Goal: Information Seeking & Learning: Learn about a topic

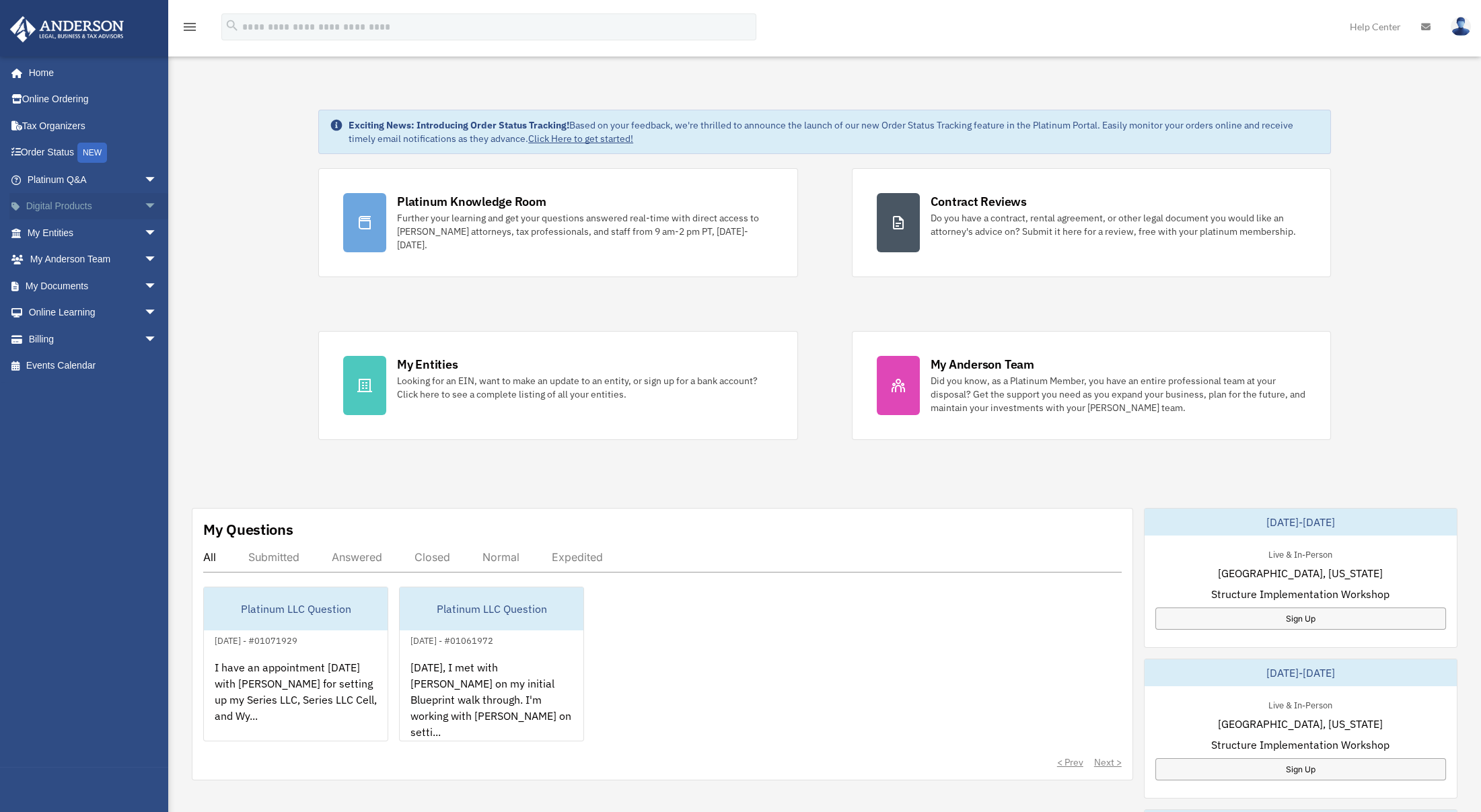
click at [146, 210] on span "arrow_drop_down" at bounding box center [157, 207] width 27 height 28
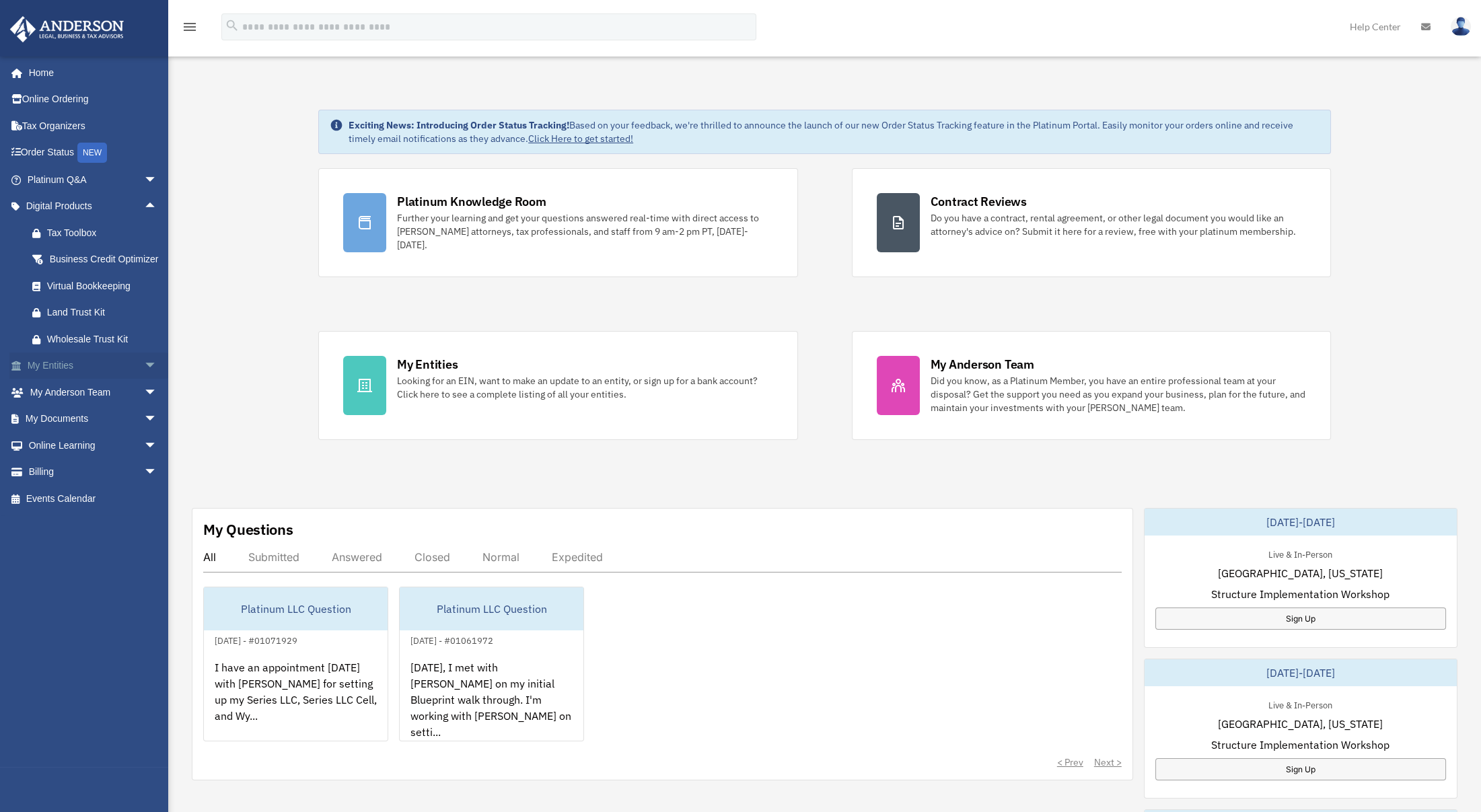
click at [144, 380] on span "arrow_drop_down" at bounding box center [157, 367] width 27 height 28
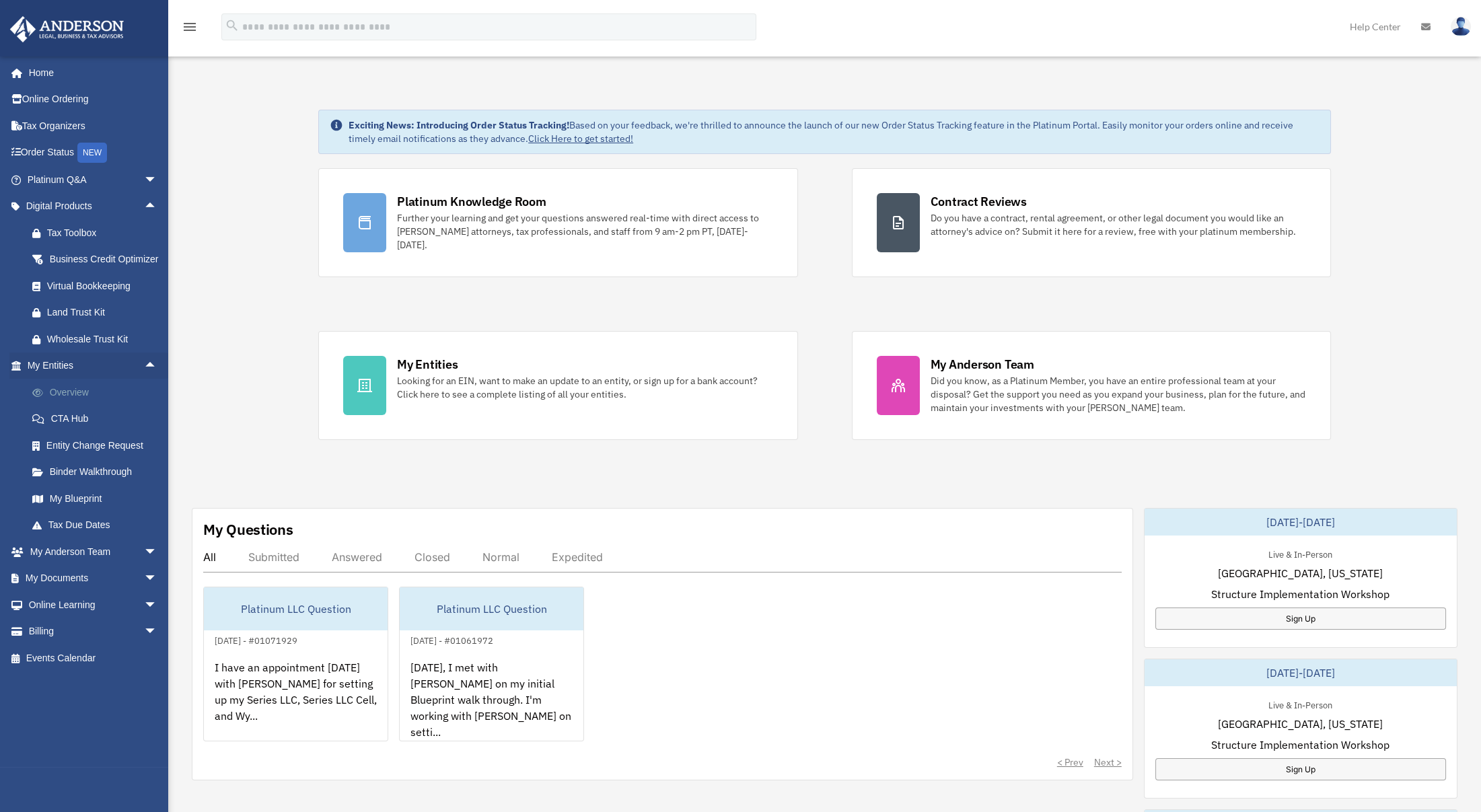
click at [91, 405] on link "Overview" at bounding box center [99, 392] width 159 height 27
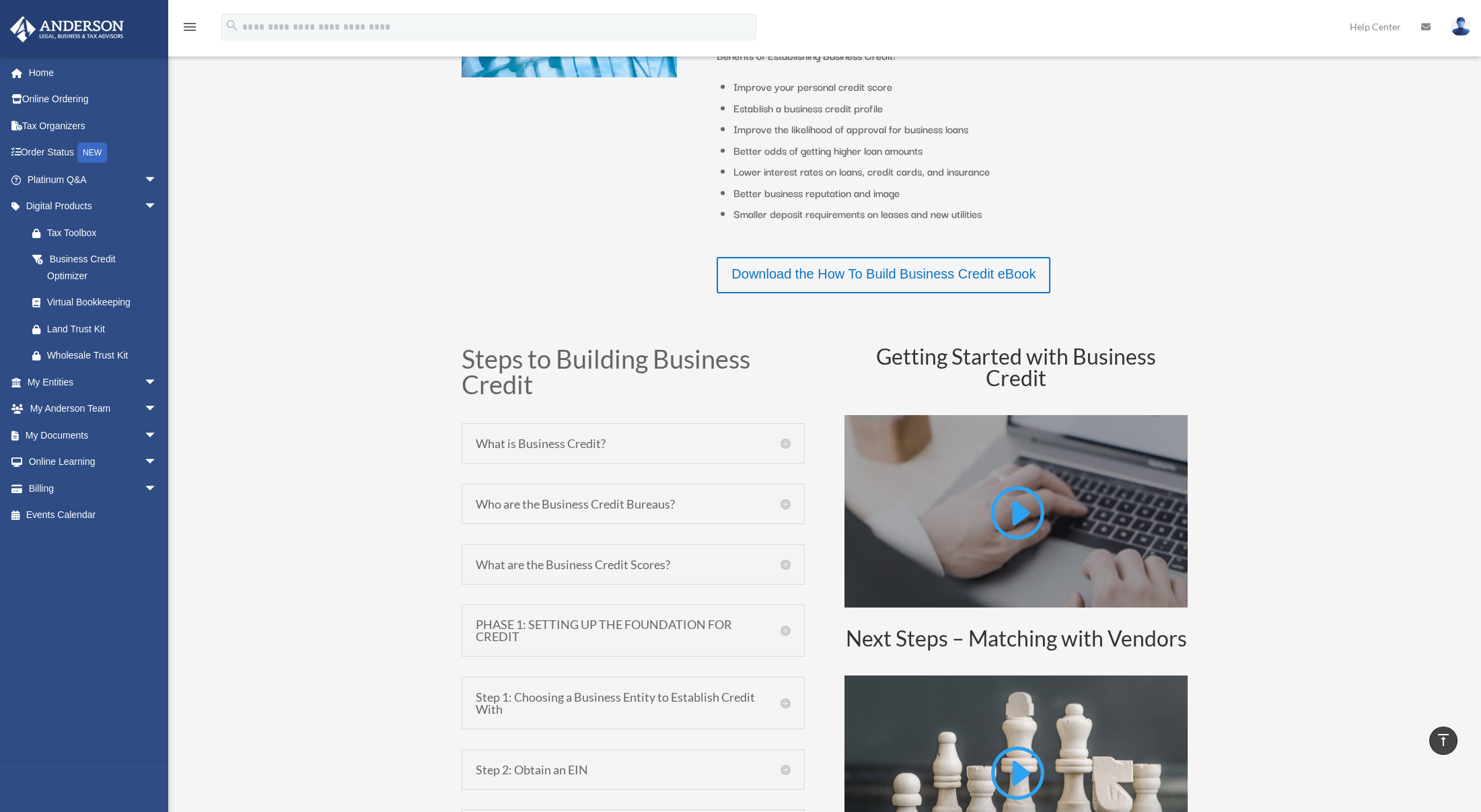
scroll to position [679, 0]
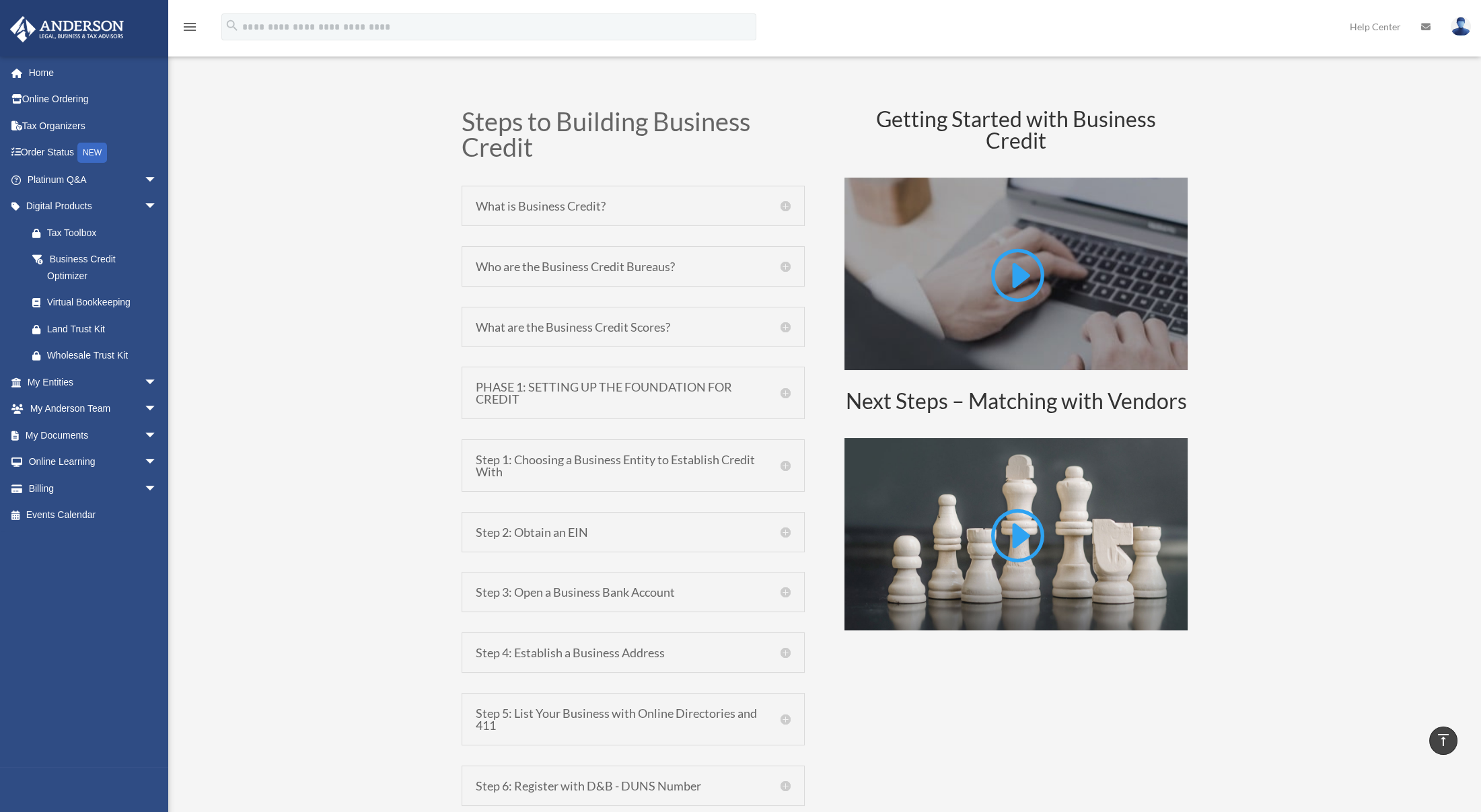
click at [779, 392] on h5 "PHASE 1: SETTING UP THE FOUNDATION FOR CREDIT" at bounding box center [633, 393] width 315 height 24
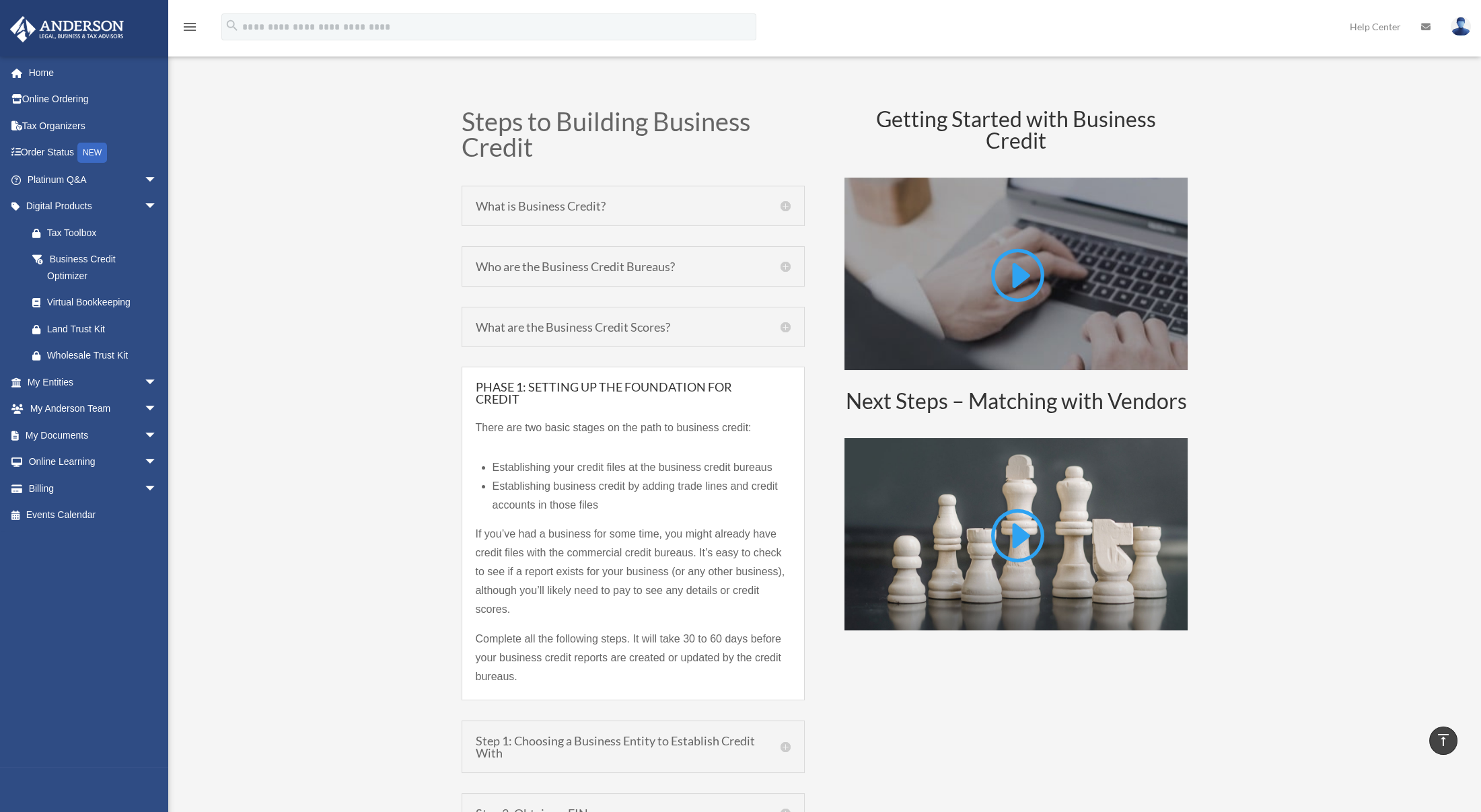
click at [784, 321] on h5 "What are the Business Credit Scores?" at bounding box center [633, 327] width 315 height 12
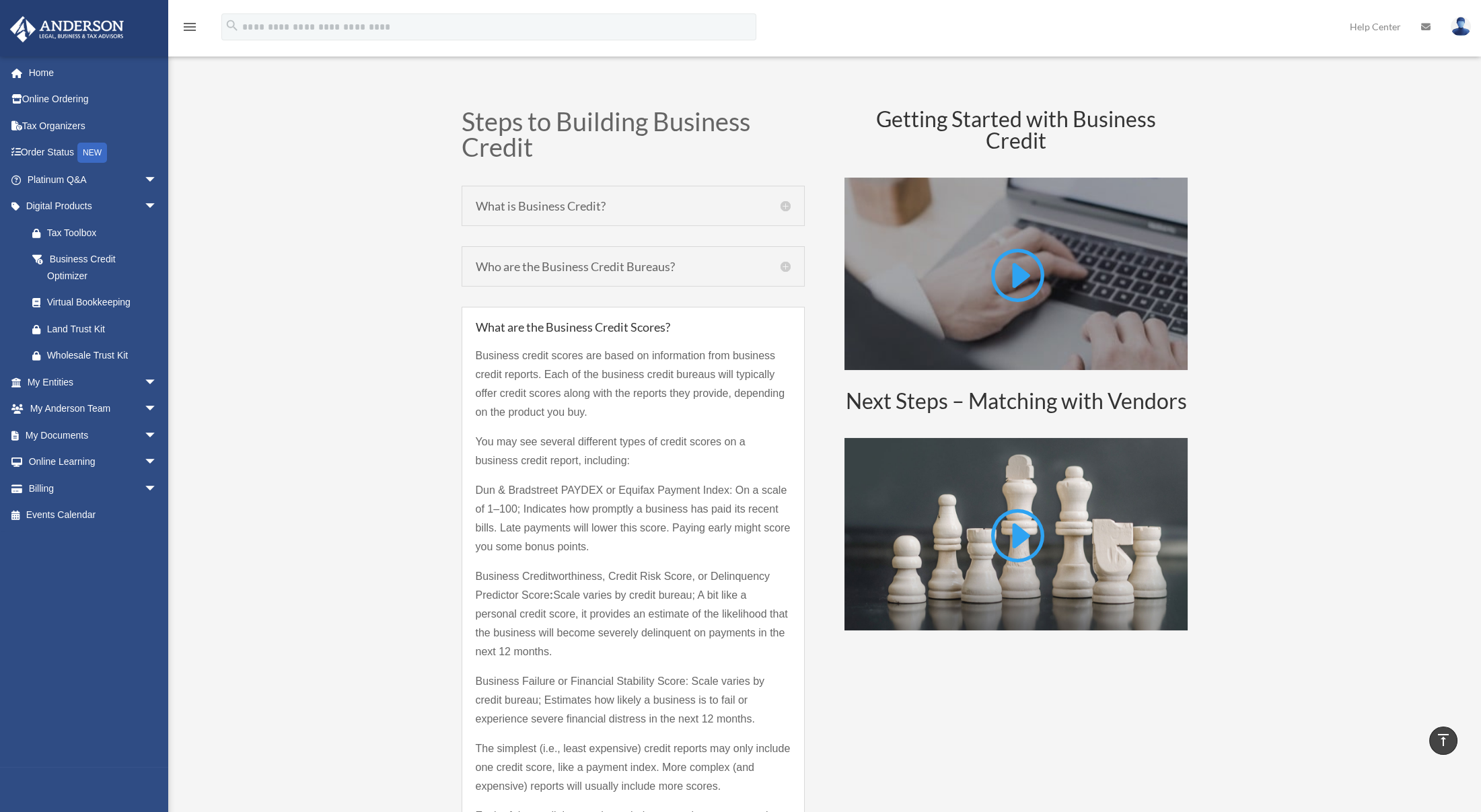
click at [784, 321] on h5 "What are the Business Credit Scores?" at bounding box center [633, 327] width 315 height 12
click at [781, 315] on div "What are the Business Credit Scores? Business credit scores are based on inform…" at bounding box center [633, 810] width 343 height 1007
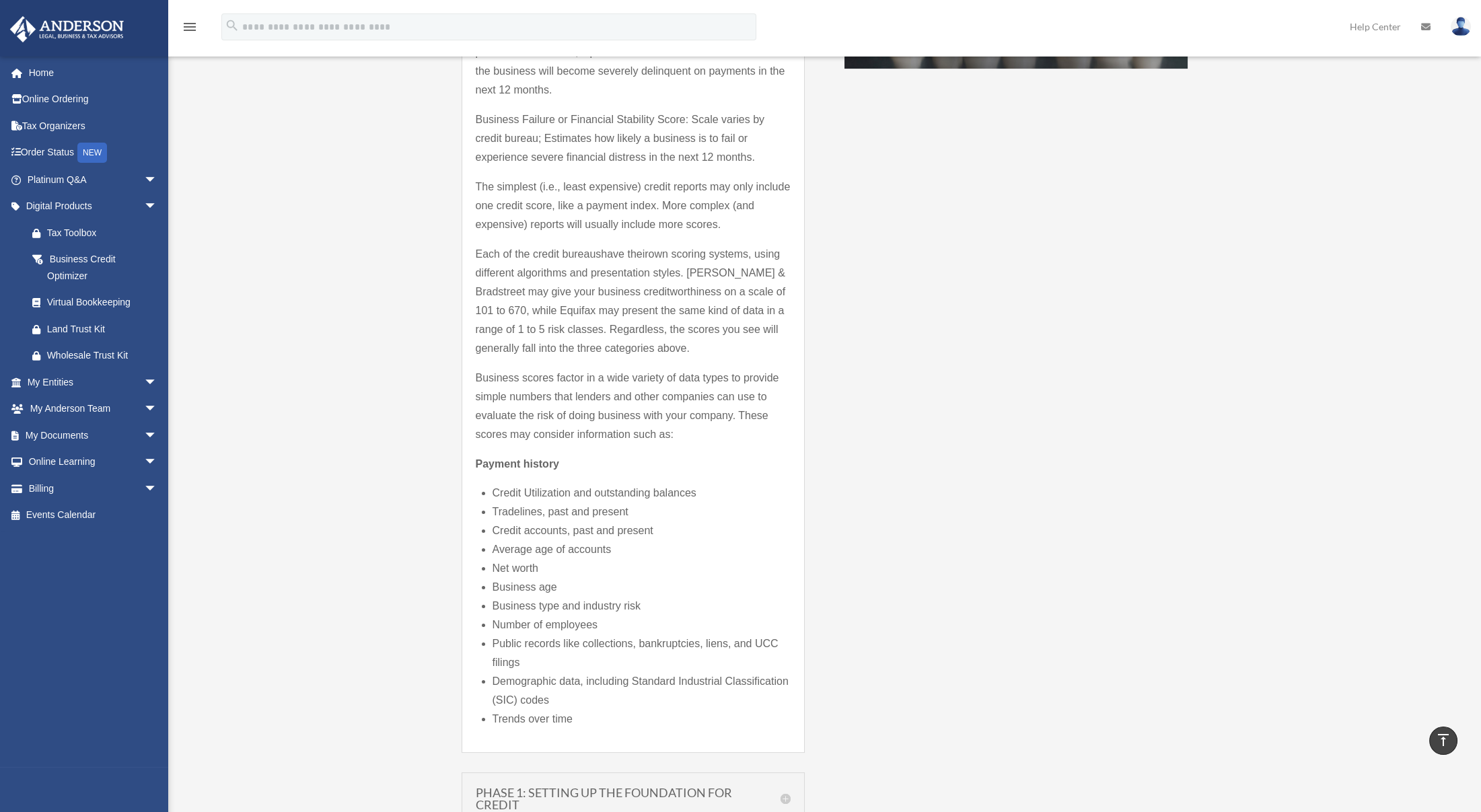
scroll to position [1659, 0]
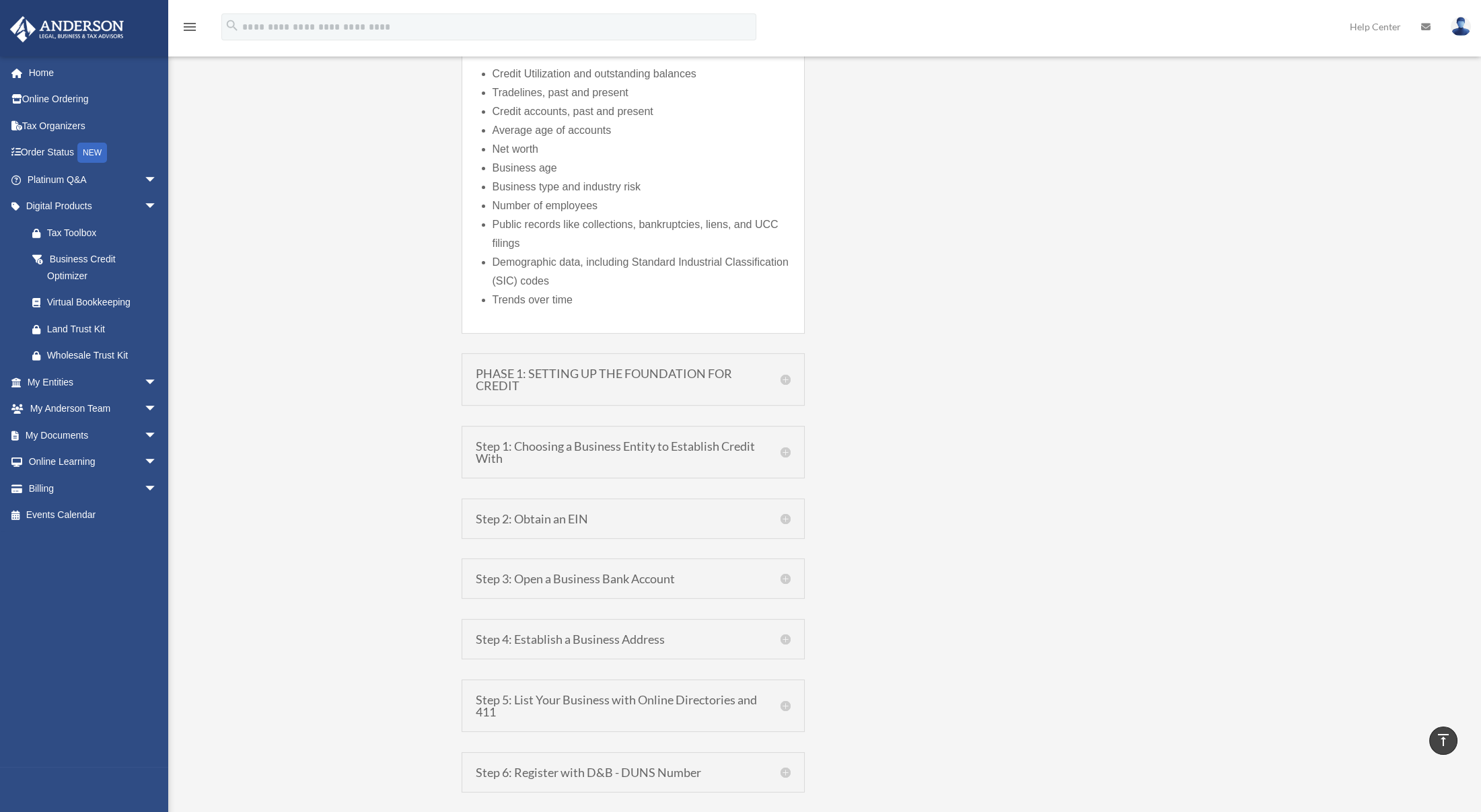
click at [782, 371] on h5 "PHASE 1: SETTING UP THE FOUNDATION FOR CREDIT" at bounding box center [633, 380] width 315 height 24
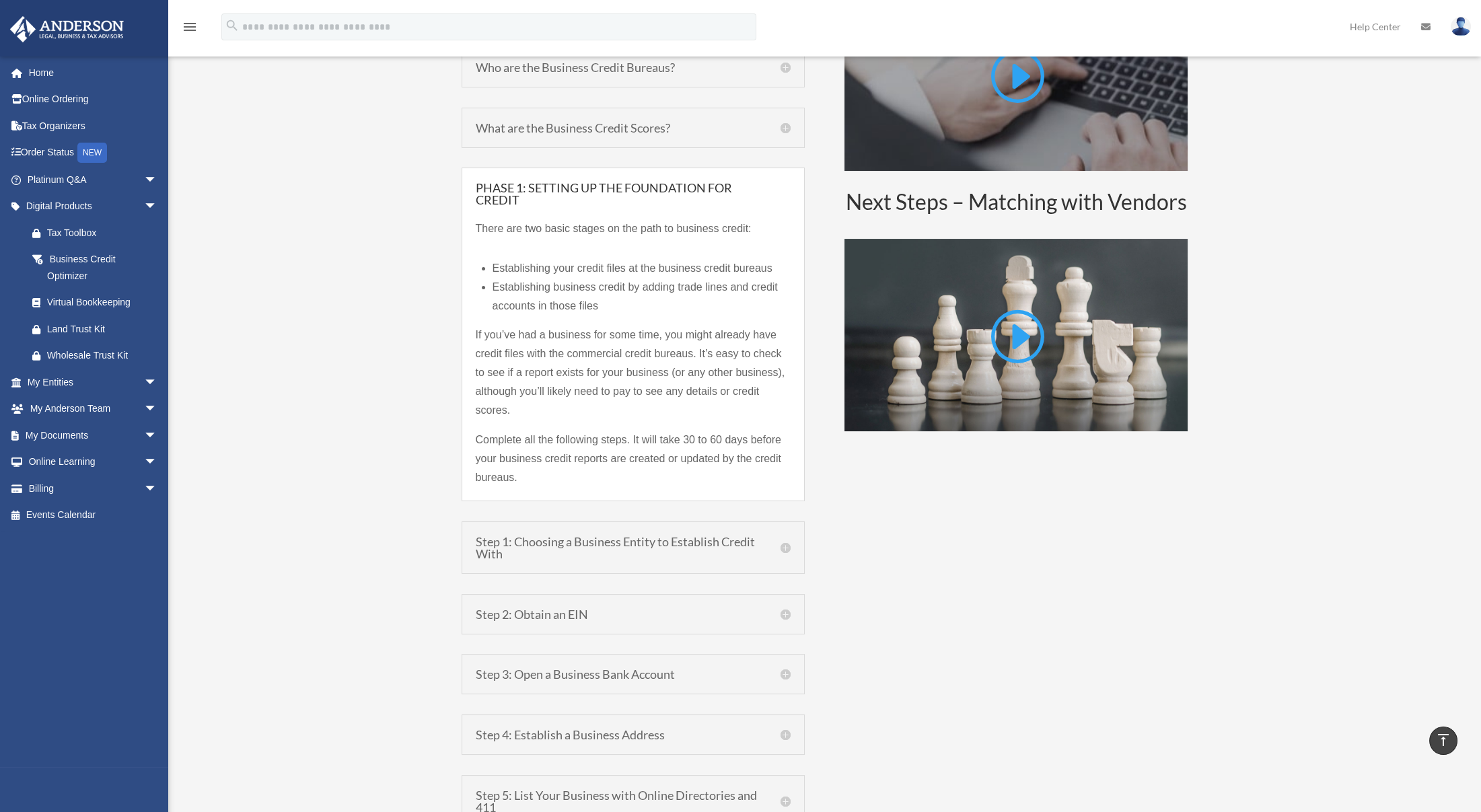
scroll to position [846, 0]
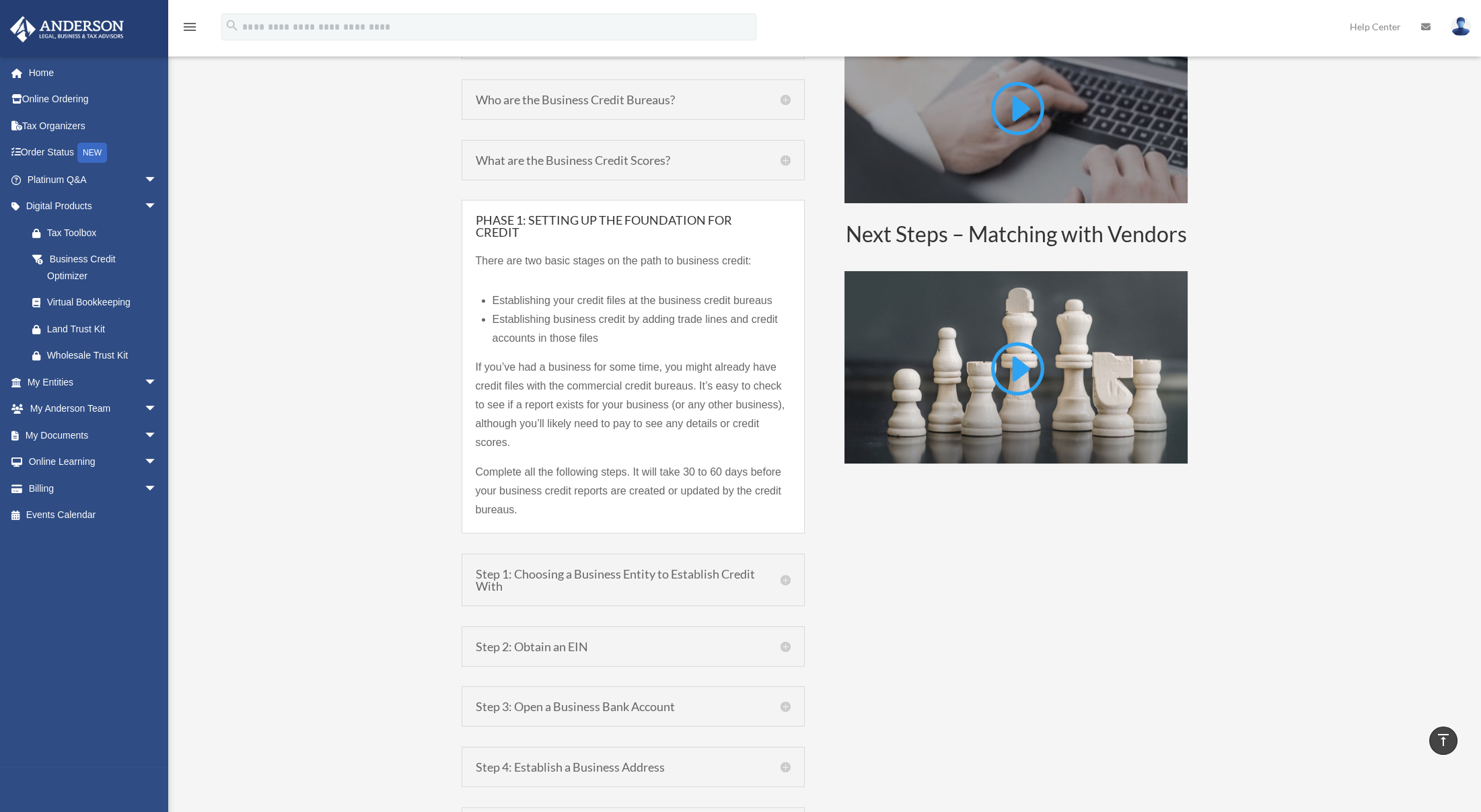
click at [767, 578] on h5 "Step 1: Choosing a Business Entity to Establish Credit With" at bounding box center [633, 579] width 315 height 24
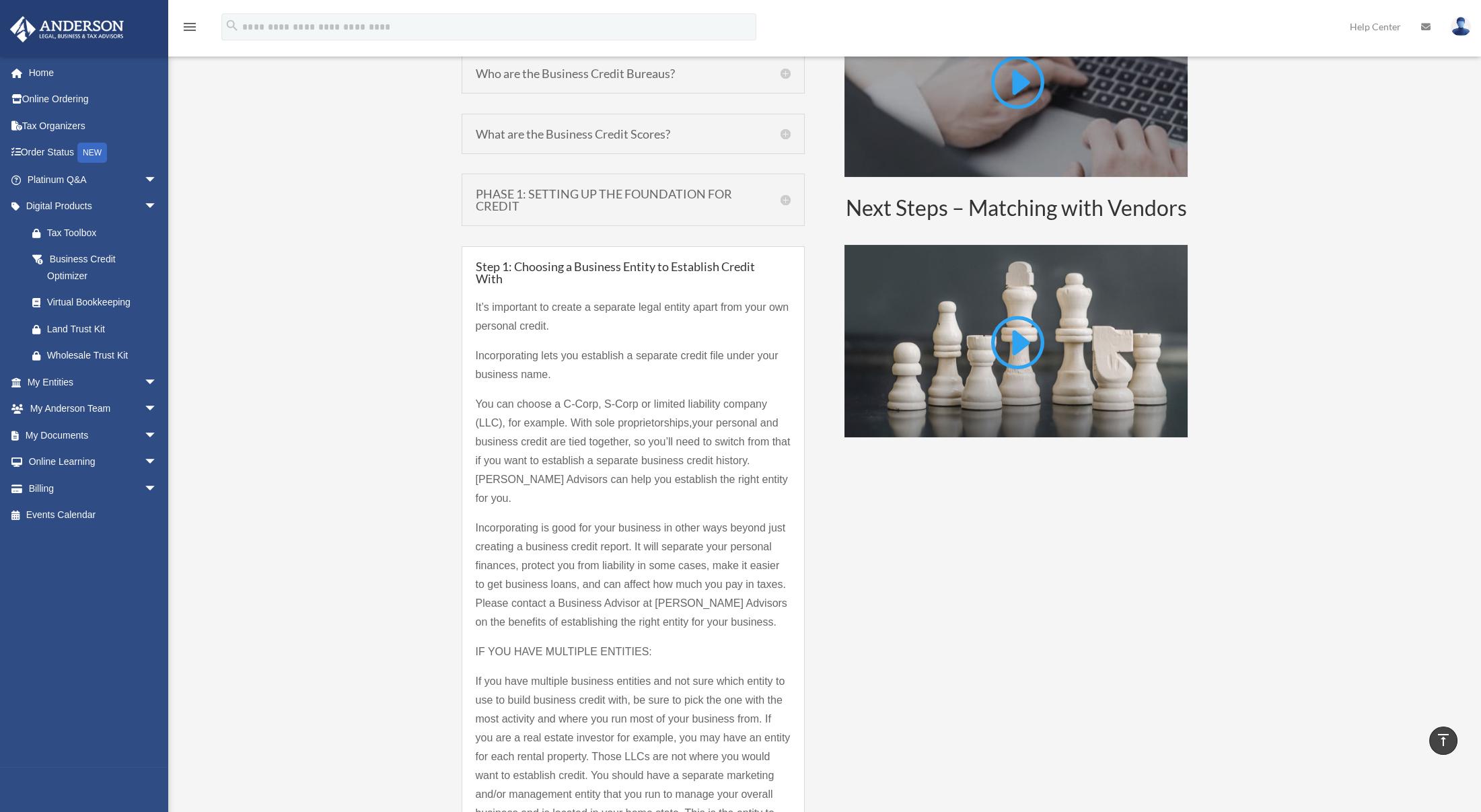
scroll to position [1232, 0]
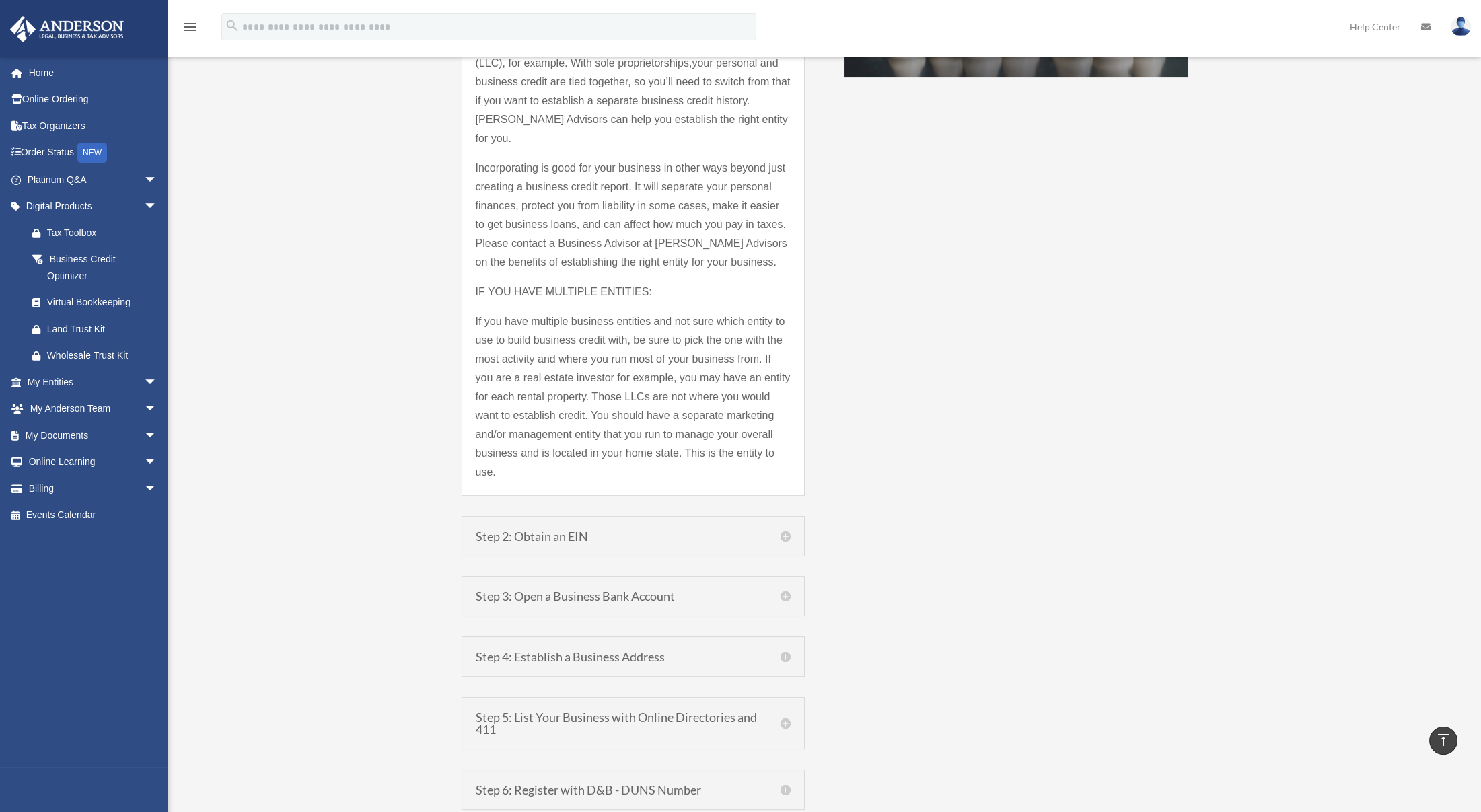
click at [788, 650] on h5 "Step 4: Establish a Business Address" at bounding box center [633, 656] width 315 height 12
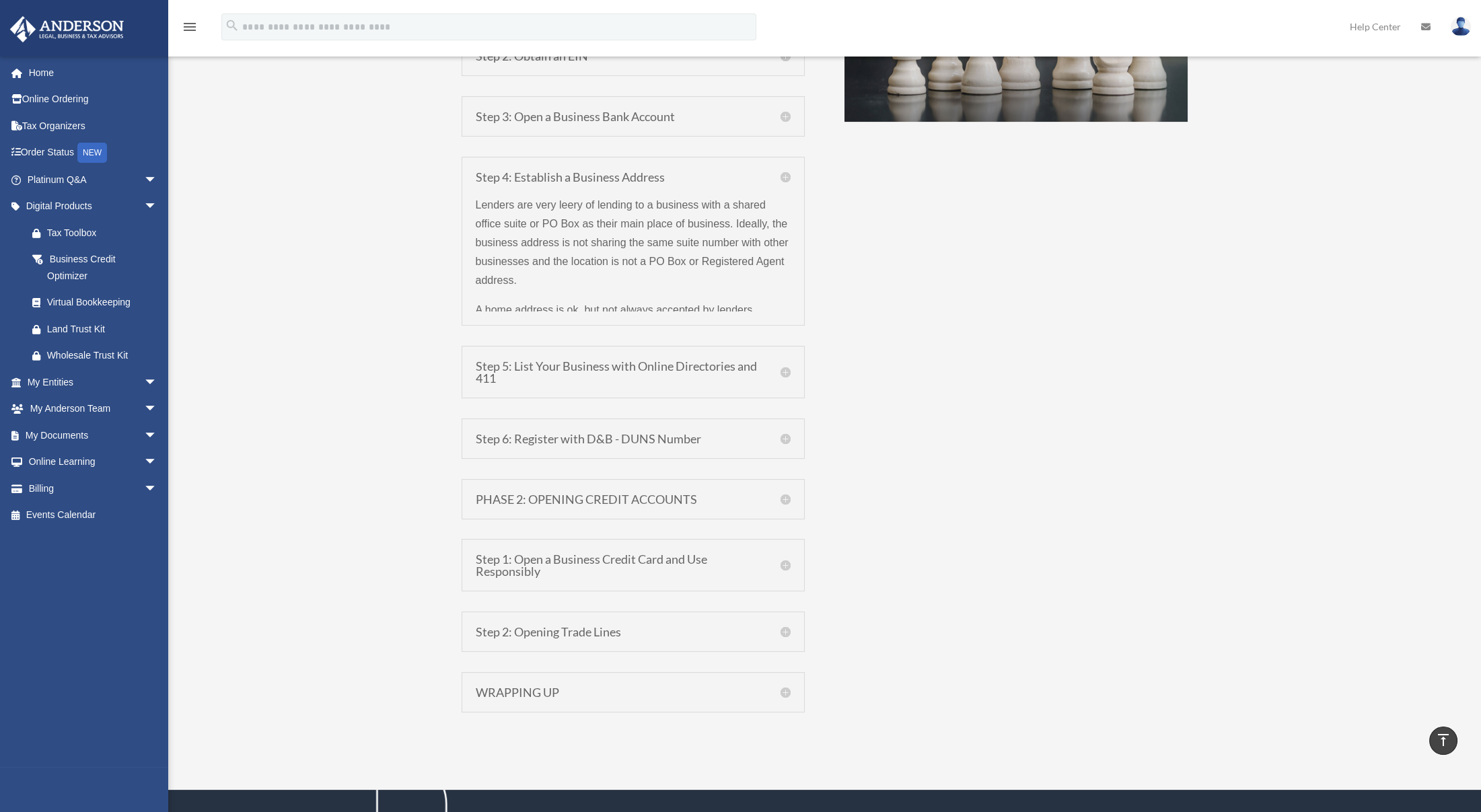
scroll to position [1177, 0]
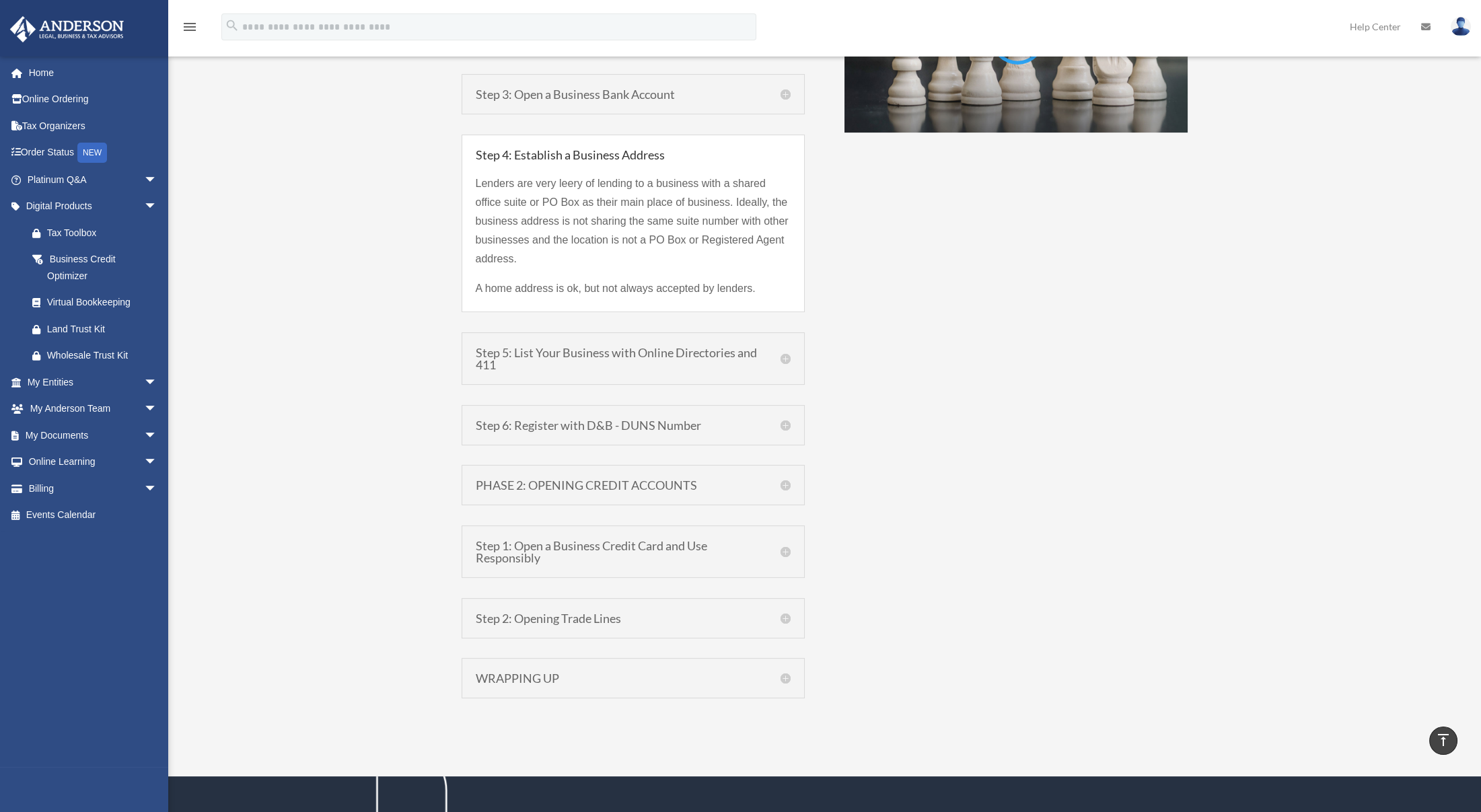
click at [786, 355] on h5 "Step 5: List Your Business with Online Directories and 411" at bounding box center [633, 359] width 315 height 24
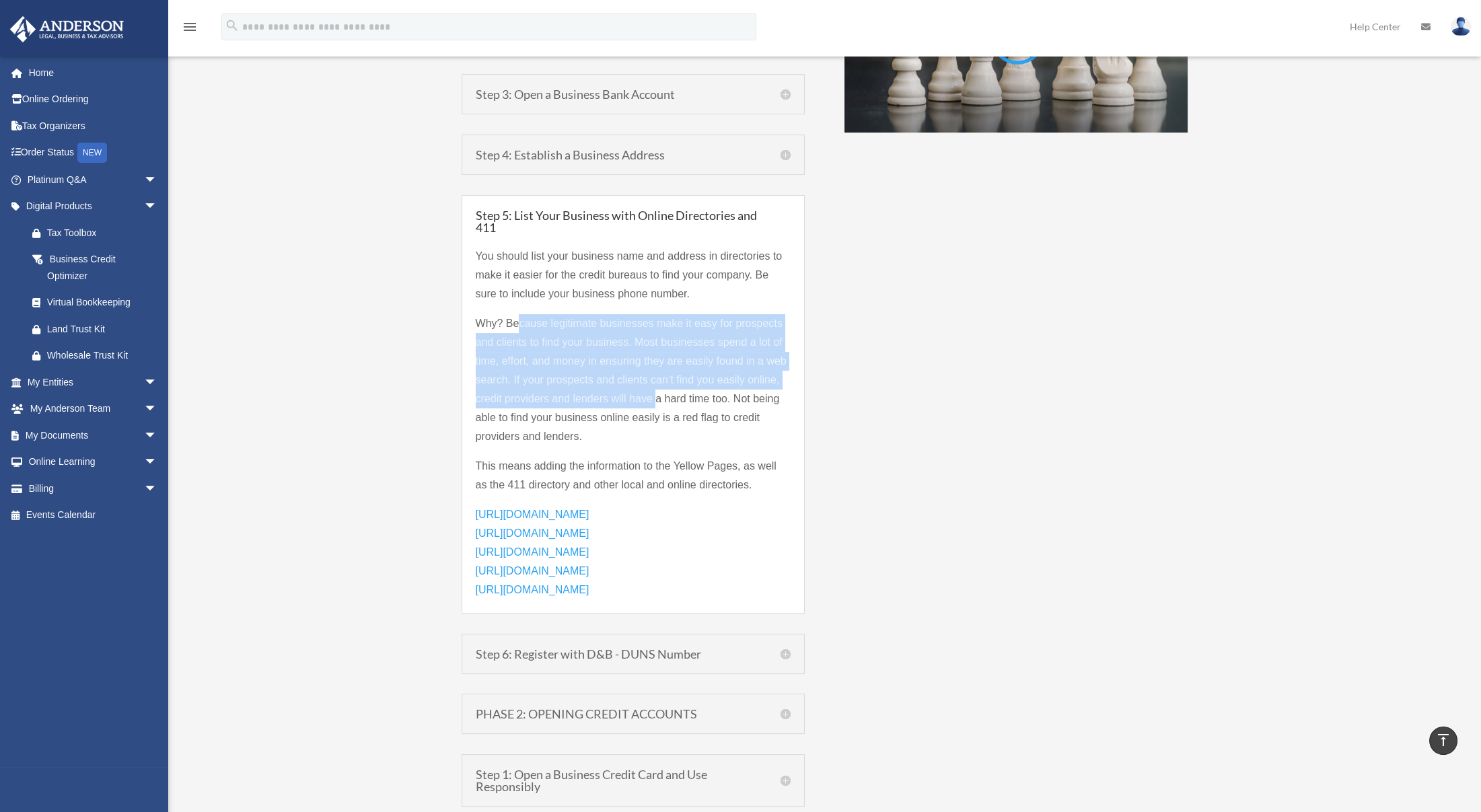
drag, startPoint x: 521, startPoint y: 320, endPoint x: 656, endPoint y: 406, distance: 160.1
click at [656, 406] on p "Why? Because legitimate businesses make it easy for prospects and clients to fi…" at bounding box center [633, 385] width 315 height 143
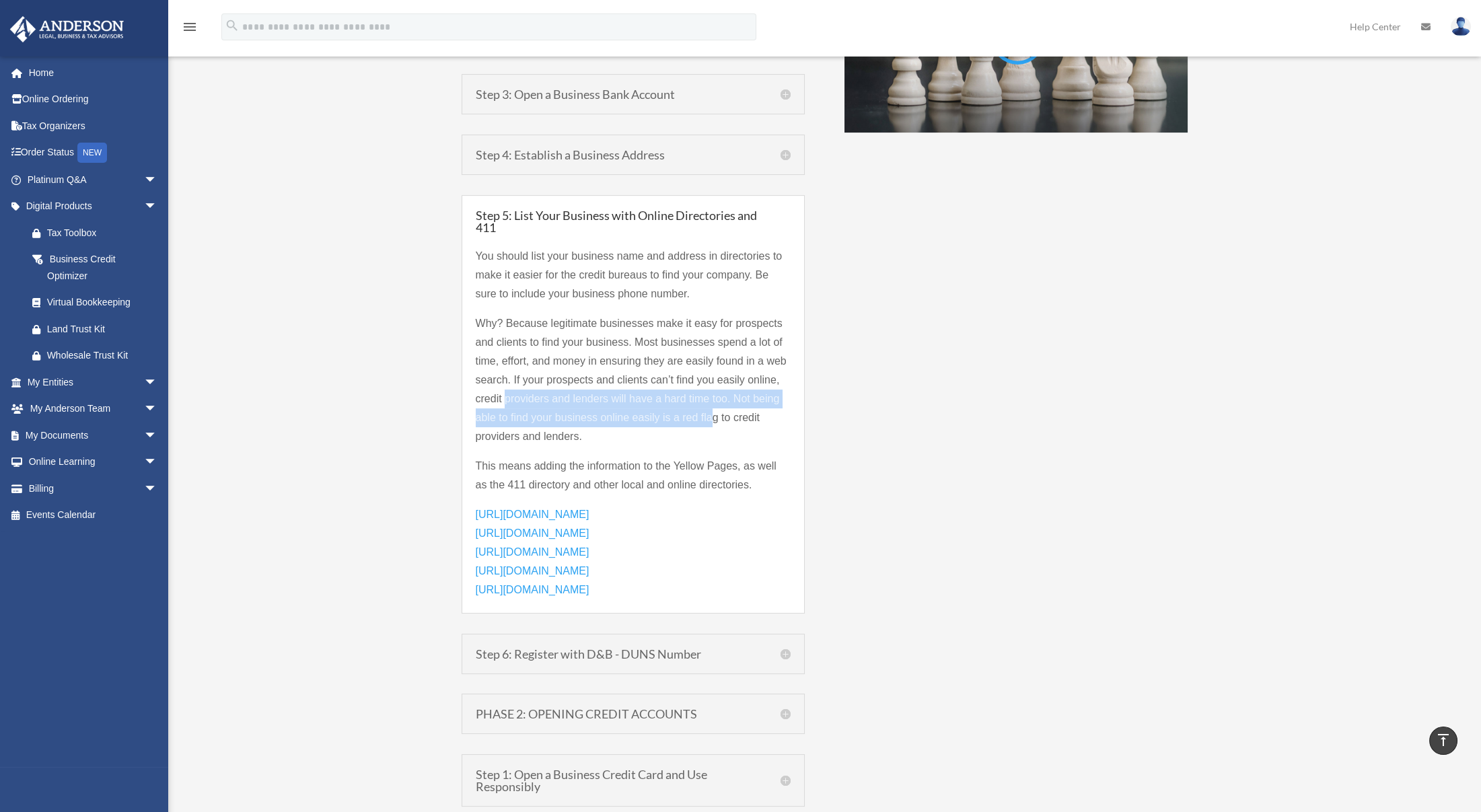
drag, startPoint x: 505, startPoint y: 395, endPoint x: 713, endPoint y: 420, distance: 209.5
click at [713, 420] on span "Why? Because legitimate businesses make it easy for prospects and clients to fi…" at bounding box center [631, 380] width 311 height 125
click at [979, 448] on div "Steps to Building Business Credit What is Business Credit? A business credit re…" at bounding box center [825, 298] width 727 height 1429
click at [865, 531] on div "Steps to Building Business Credit What is Business Credit? A business credit re…" at bounding box center [825, 298] width 727 height 1429
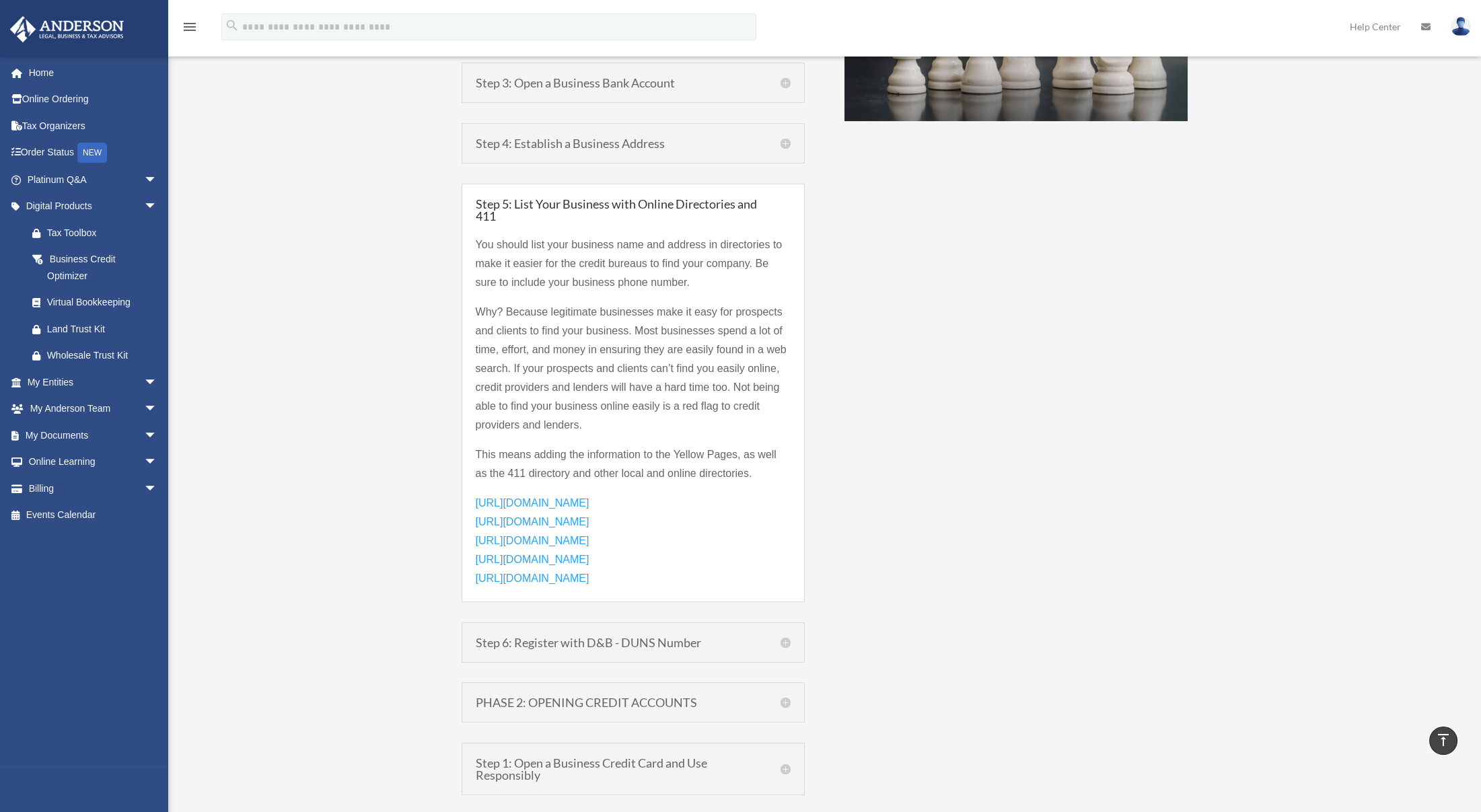
scroll to position [1384, 0]
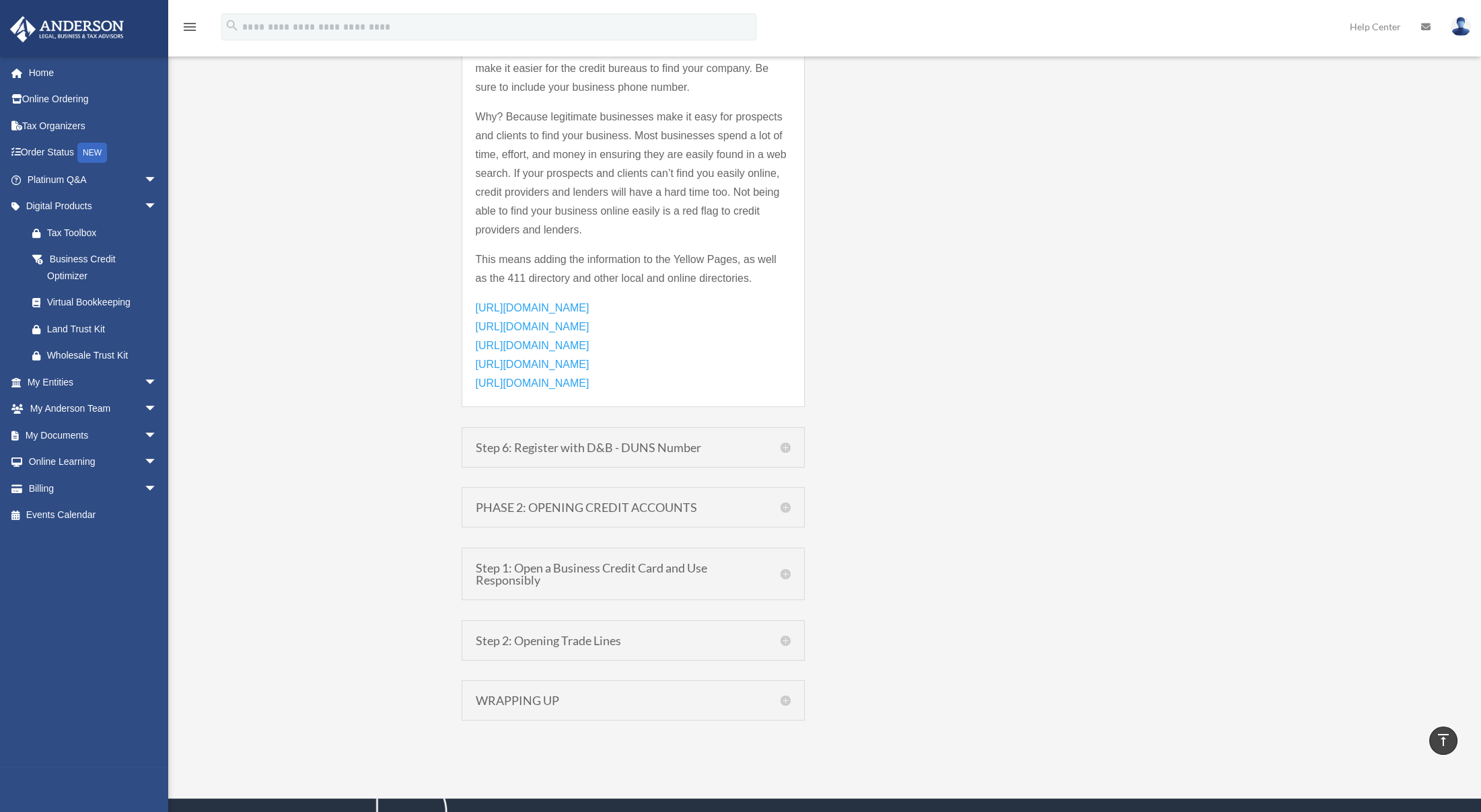
click at [790, 447] on h5 "Step 6: Register with D&B - DUNS Number" at bounding box center [633, 447] width 315 height 12
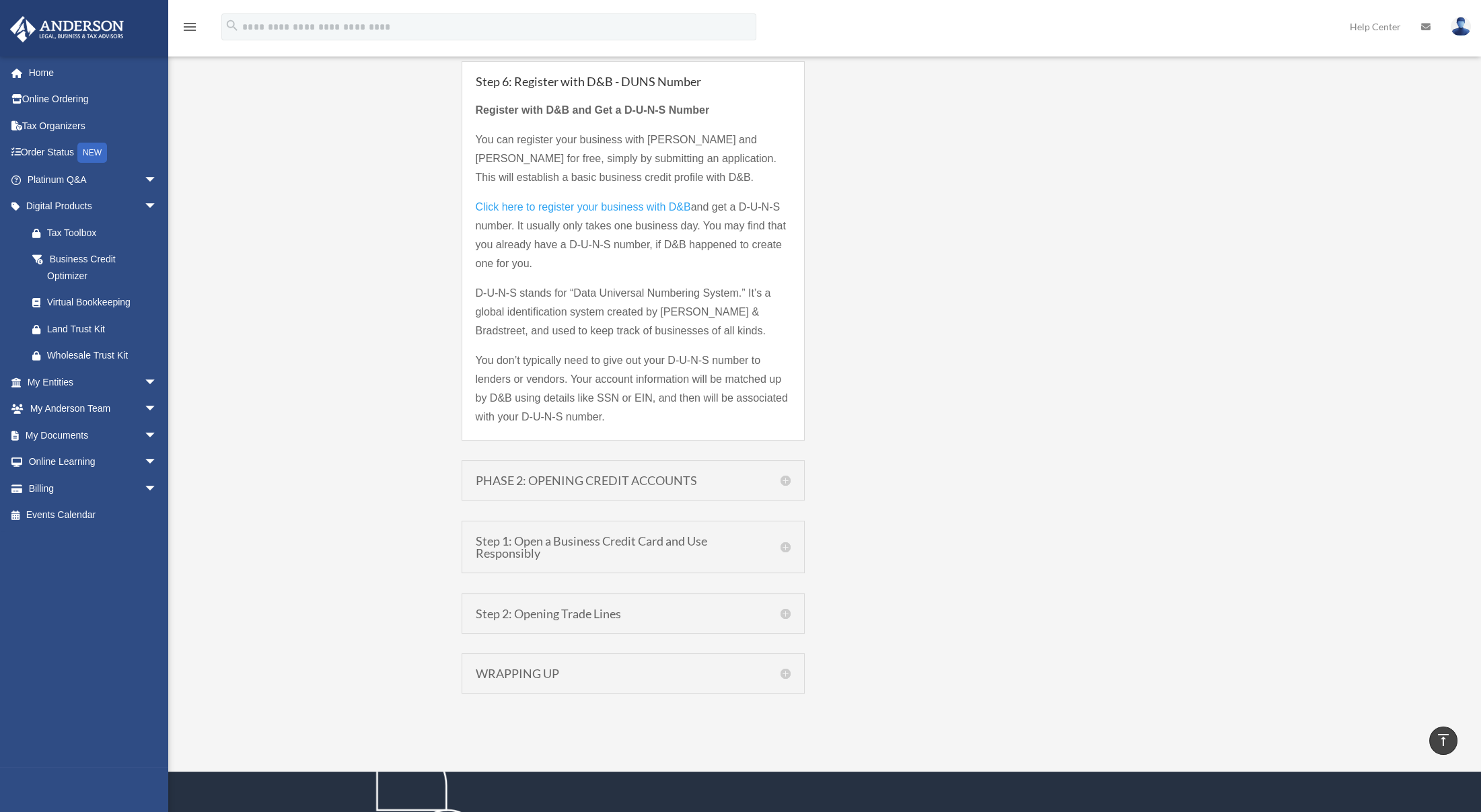
click at [785, 480] on h5 "PHASE 2: OPENING CREDIT ACCOUNTS" at bounding box center [633, 480] width 315 height 12
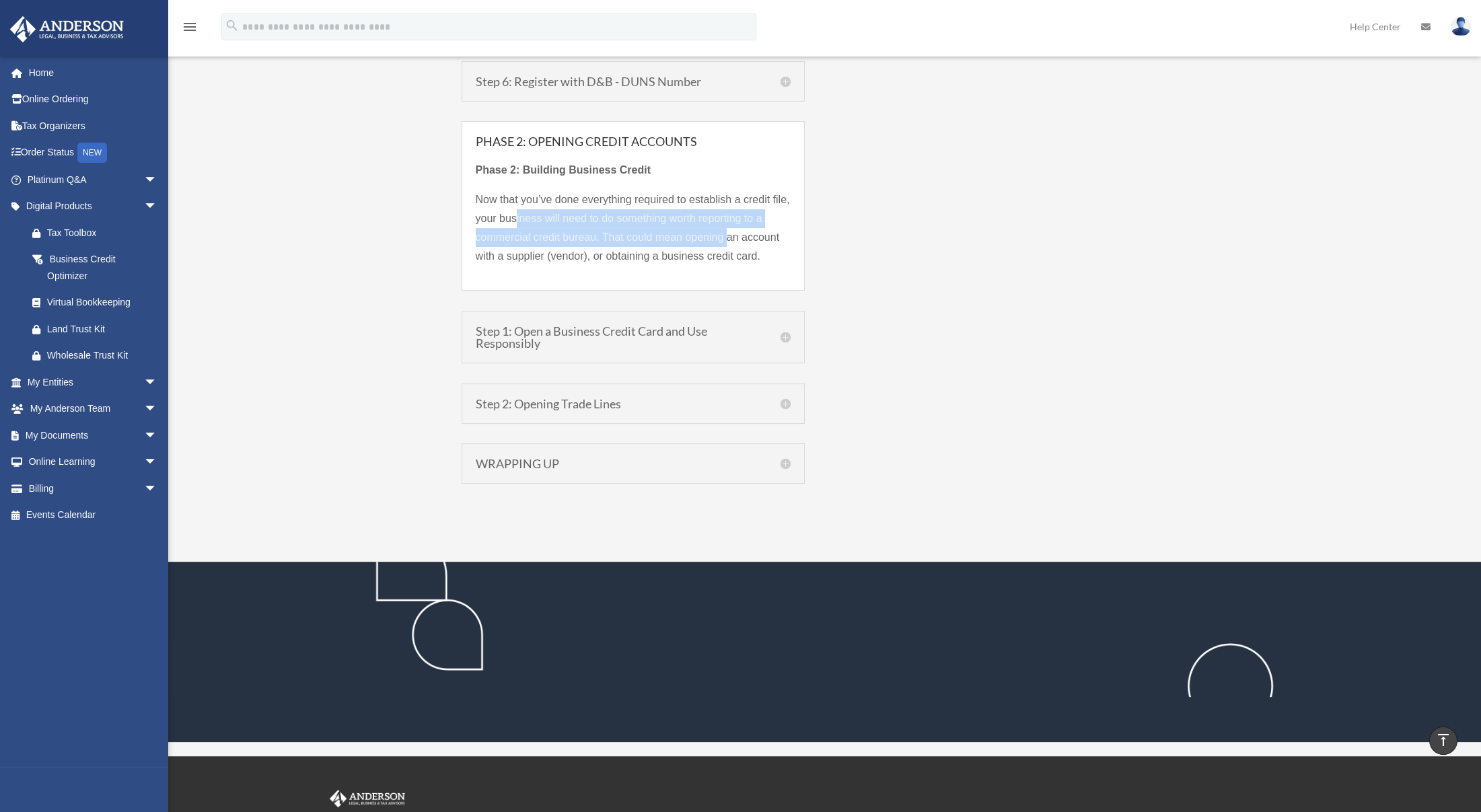
drag, startPoint x: 516, startPoint y: 220, endPoint x: 726, endPoint y: 239, distance: 210.9
click at [726, 239] on span "Now that you’ve done everything required to establish a credit file, your busin…" at bounding box center [632, 227] width 314 height 68
click at [532, 248] on span "Now that you’ve done everything required to establish a credit file, your busin…" at bounding box center [632, 227] width 314 height 68
click at [778, 341] on h5 "Step 1: Open a Business Credit Card and Use Responsibly" at bounding box center [633, 337] width 315 height 24
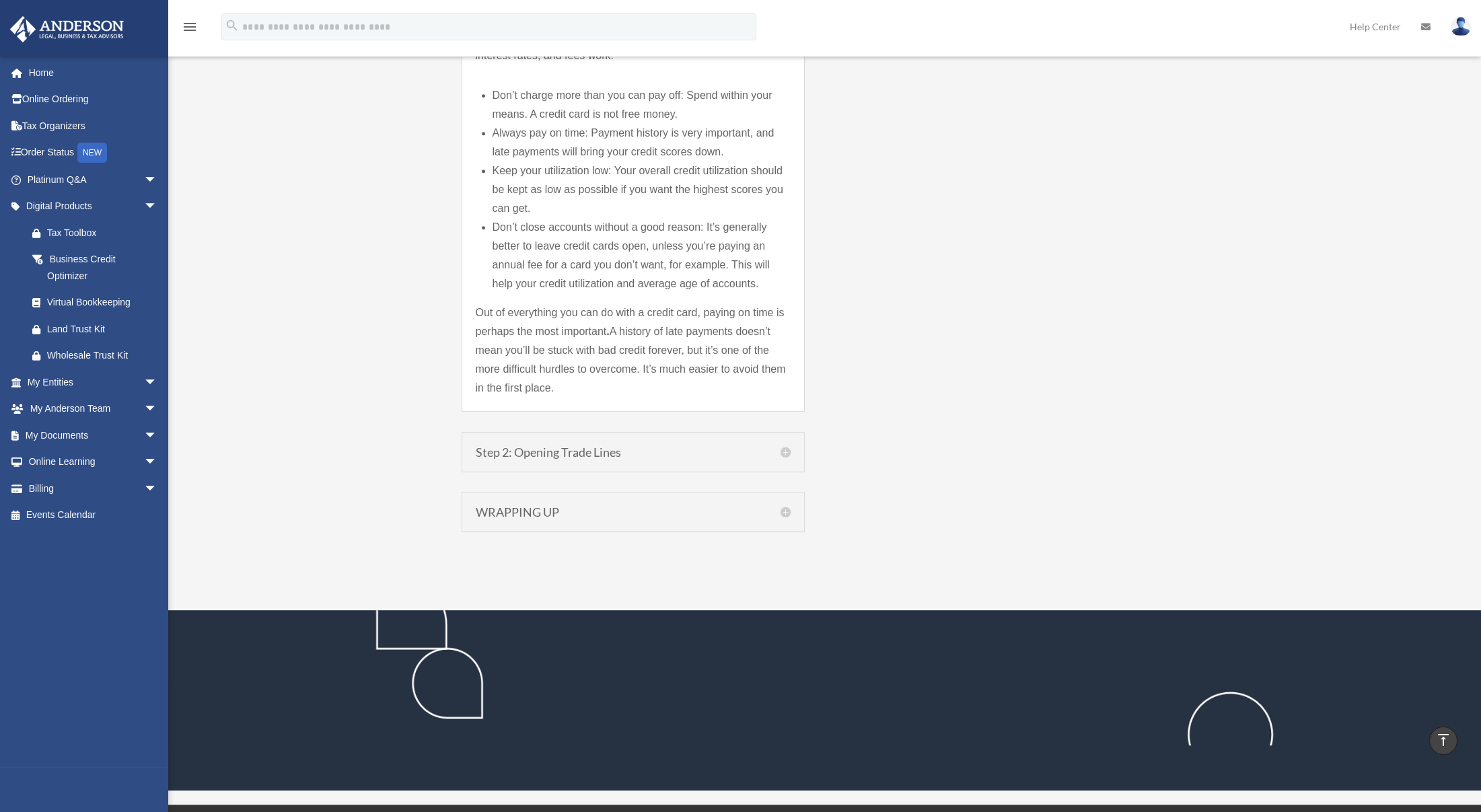
scroll to position [2126, 0]
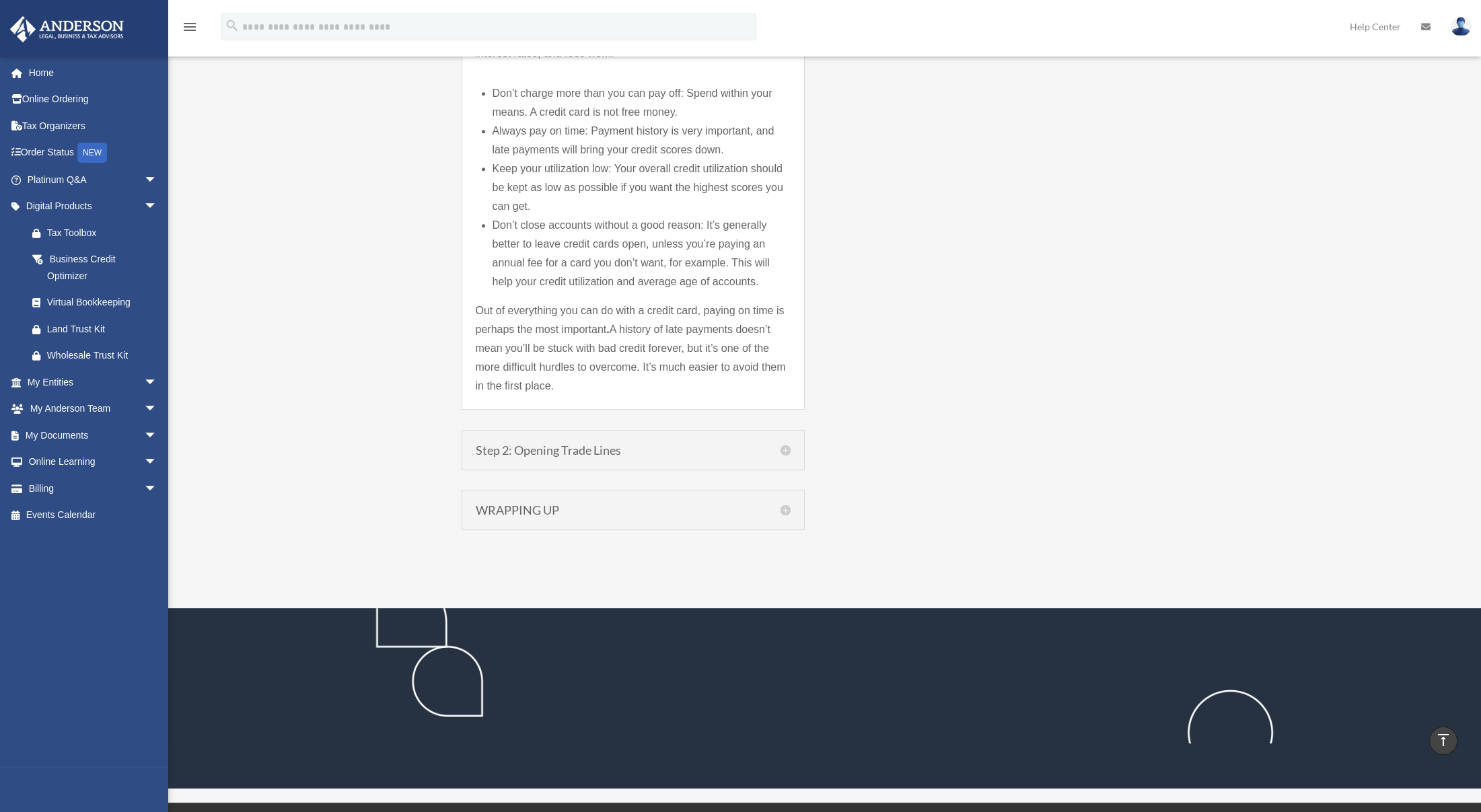
click at [796, 449] on div "Step 2: Opening Trade Lines Step 2: Establish Trade Lines with Vendors, Supplie…" at bounding box center [633, 450] width 343 height 41
click at [791, 449] on div "Step 2: Opening Trade Lines Step 2: Establish Trade Lines with Vendors, Supplie…" at bounding box center [633, 450] width 343 height 41
click at [776, 440] on div "Step 2: Opening Trade Lines Step 2: Establish Trade Lines with Vendors, Supplie…" at bounding box center [633, 450] width 343 height 41
click at [780, 444] on h5 "Step 2: Opening Trade Lines" at bounding box center [633, 450] width 315 height 12
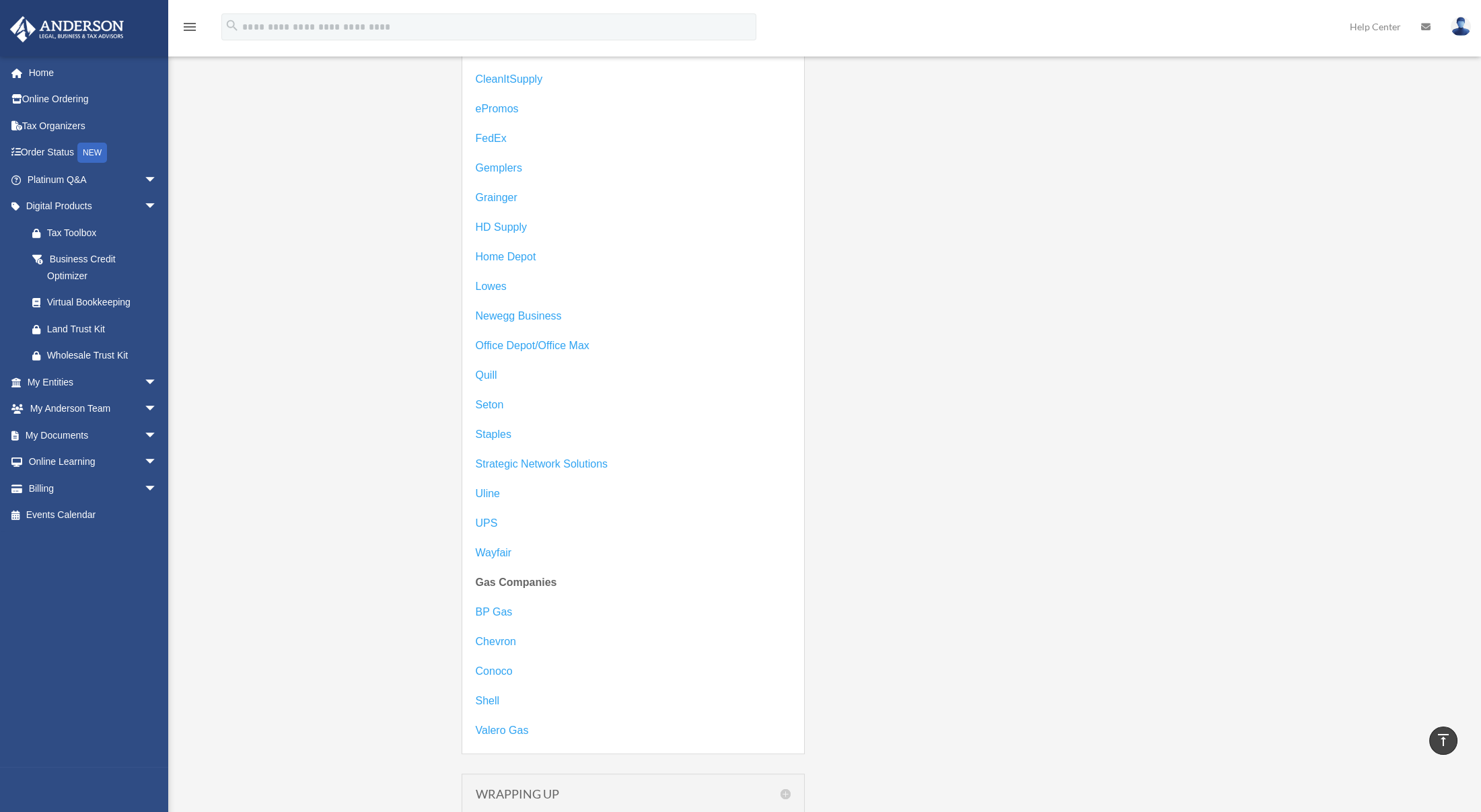
scroll to position [2581, 0]
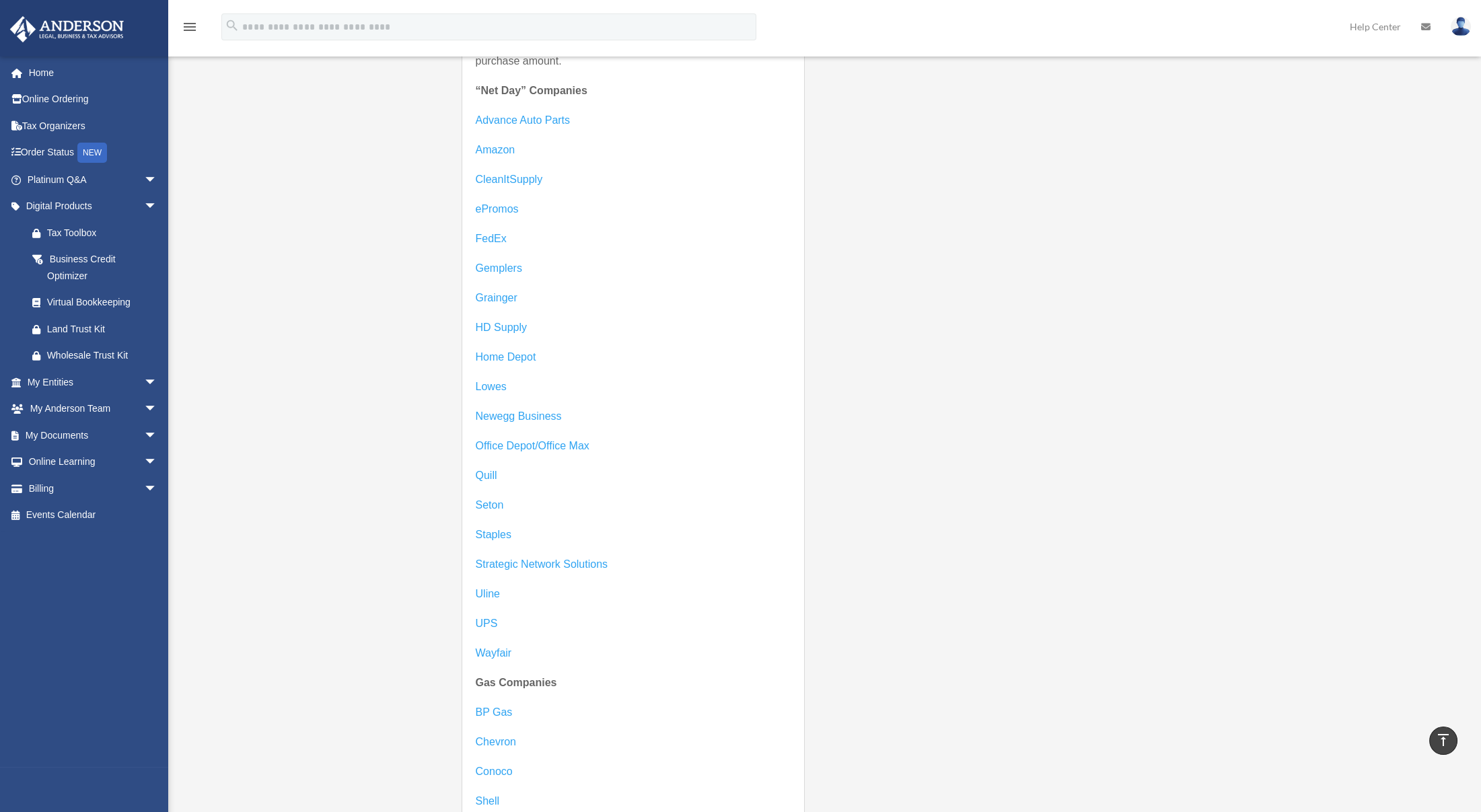
scroll to position [2669, 0]
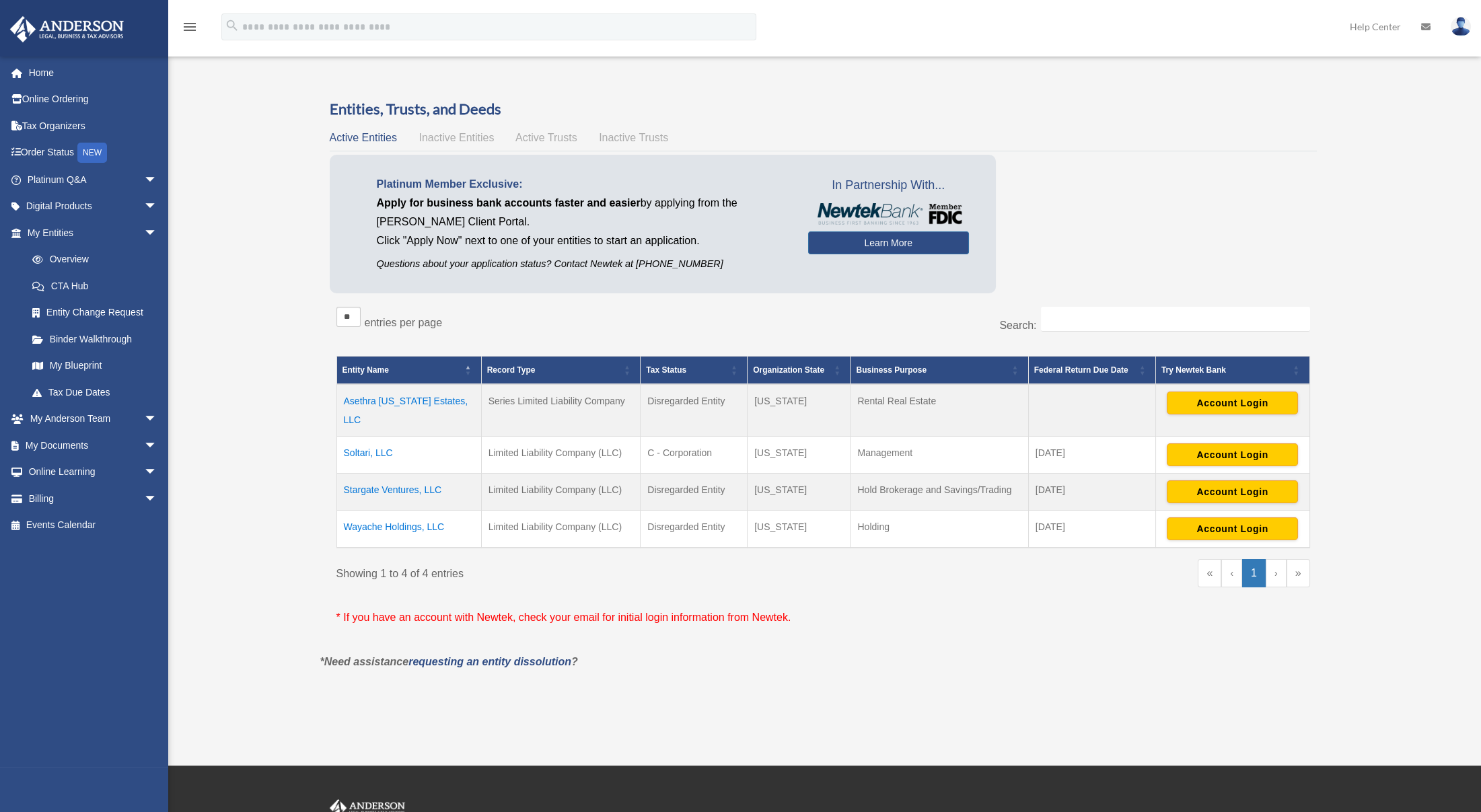
click at [349, 438] on td "Soltari, LLC" at bounding box center [408, 455] width 144 height 37
